Goal: Task Accomplishment & Management: Use online tool/utility

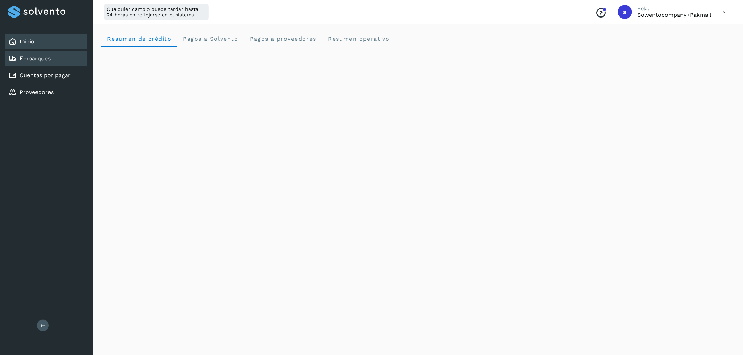
click at [52, 58] on div "Embarques" at bounding box center [46, 58] width 82 height 15
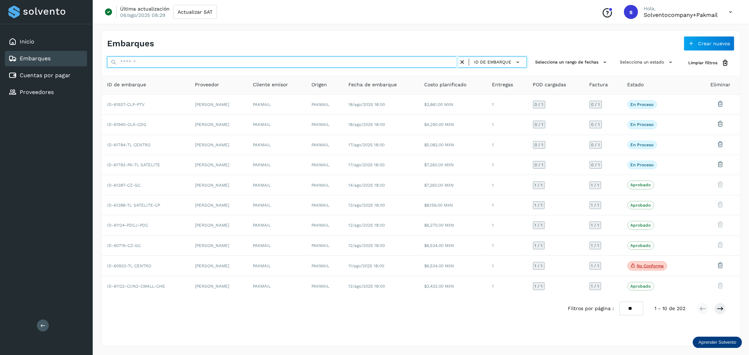
click at [170, 60] on input "text" at bounding box center [282, 62] width 351 height 11
paste input "**********"
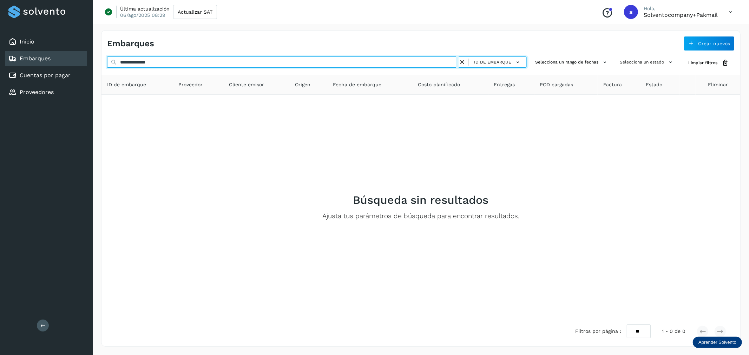
type input "**********"
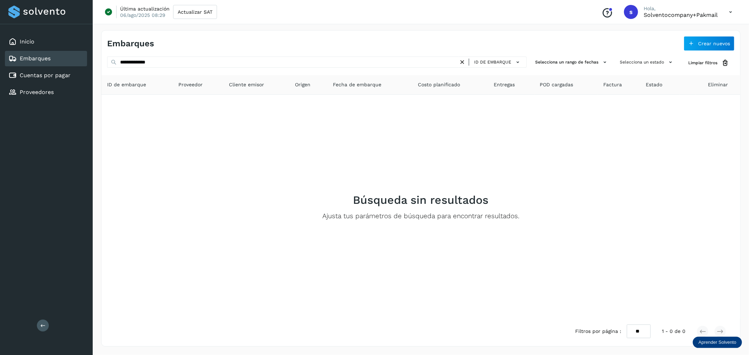
click at [465, 59] on icon at bounding box center [462, 62] width 7 height 7
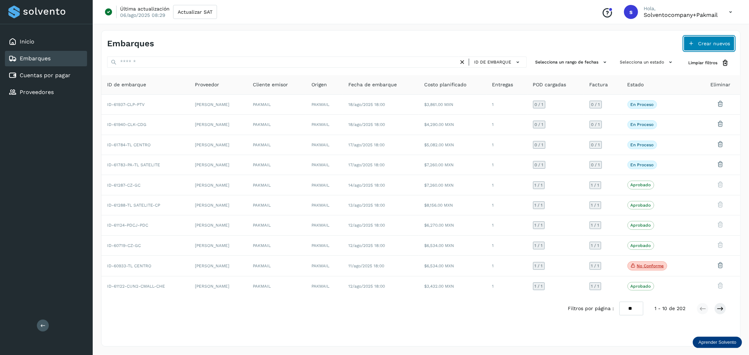
click at [715, 41] on span "Crear nuevos" at bounding box center [714, 43] width 32 height 5
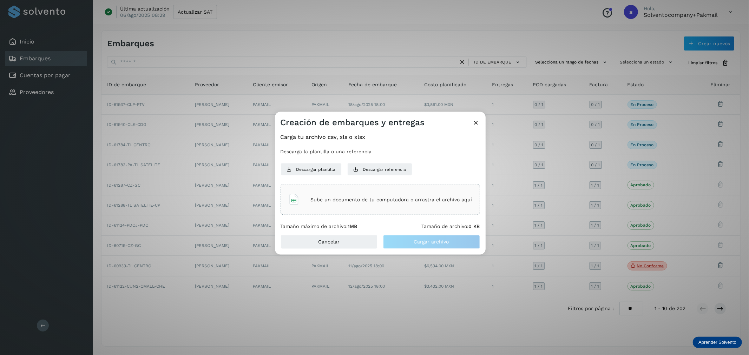
click at [424, 209] on div "Sube un documento de tu computadora o arrastra el archivo aquí" at bounding box center [380, 199] width 184 height 19
click at [420, 240] on span "Cargar archivo" at bounding box center [431, 241] width 35 height 5
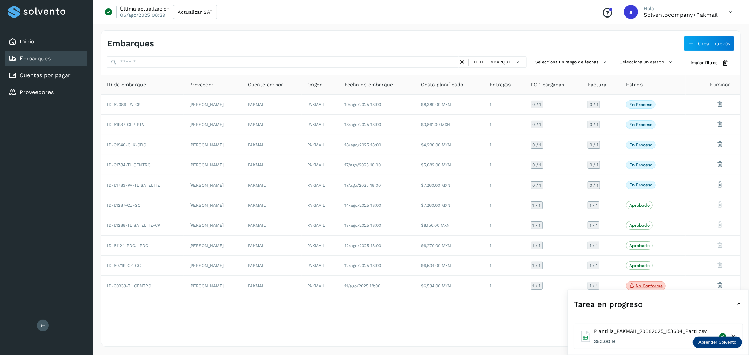
click at [739, 307] on icon at bounding box center [739, 304] width 8 height 8
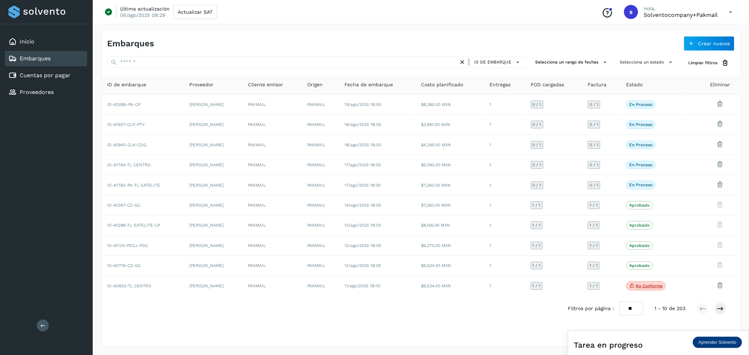
click at [729, 10] on icon at bounding box center [730, 12] width 14 height 14
click at [699, 41] on div "Cerrar sesión" at bounding box center [696, 45] width 84 height 13
